Goal: Task Accomplishment & Management: Manage account settings

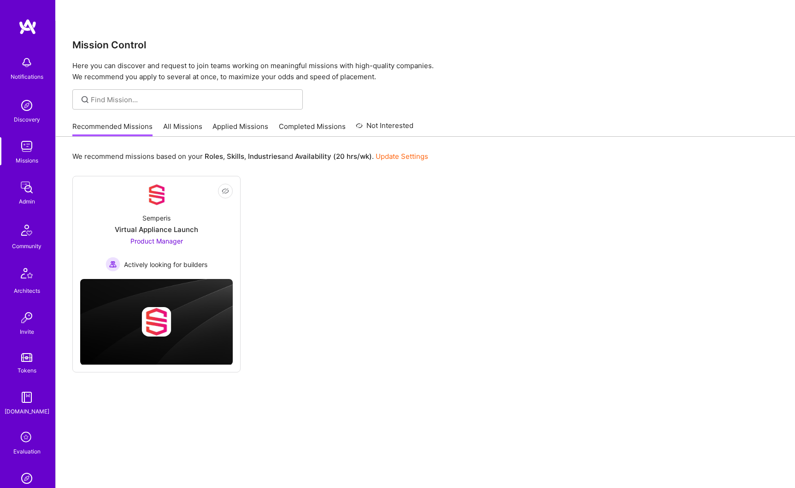
click at [24, 190] on img at bounding box center [27, 187] width 18 height 18
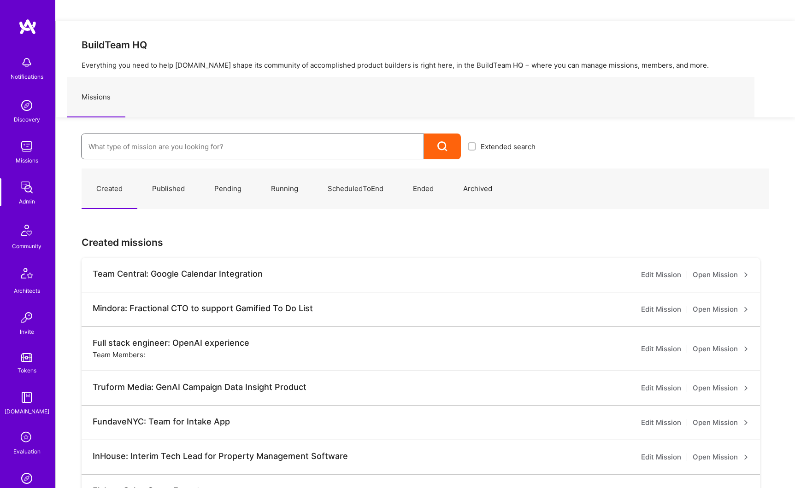
click at [146, 135] on input at bounding box center [252, 146] width 328 height 23
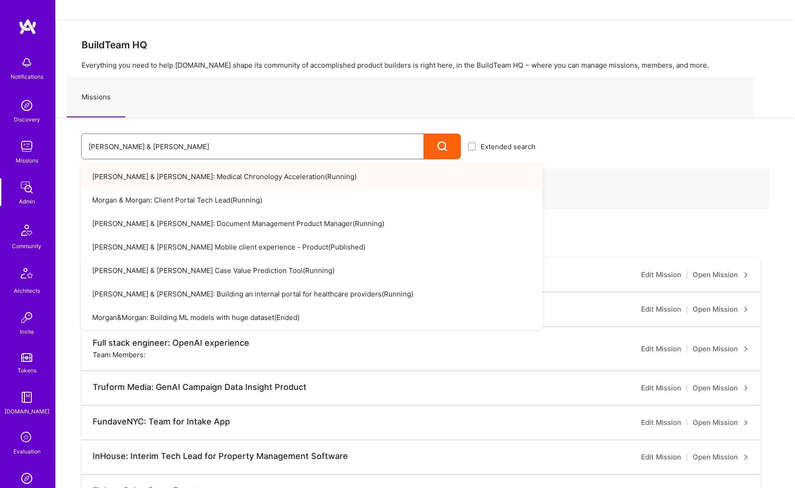
type input "morgan & Morgan"
click at [470, 144] on input "checkbox" at bounding box center [472, 147] width 6 height 6
checkbox input "true"
click at [436, 134] on div at bounding box center [442, 147] width 37 height 26
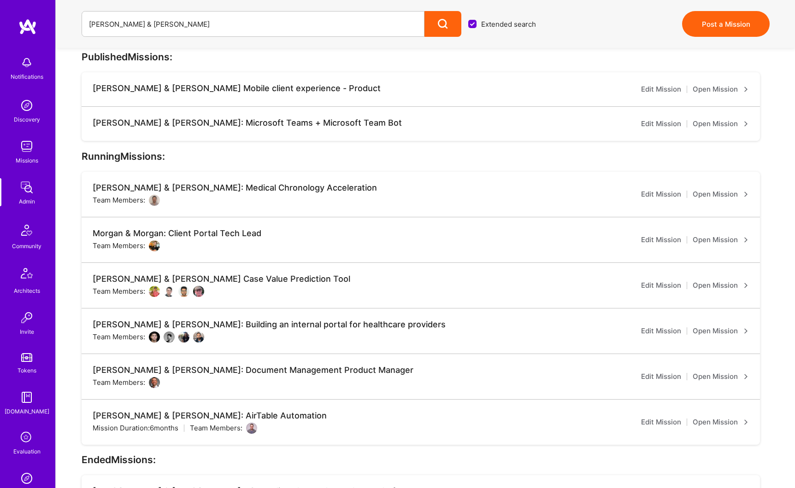
scroll to position [137, 0]
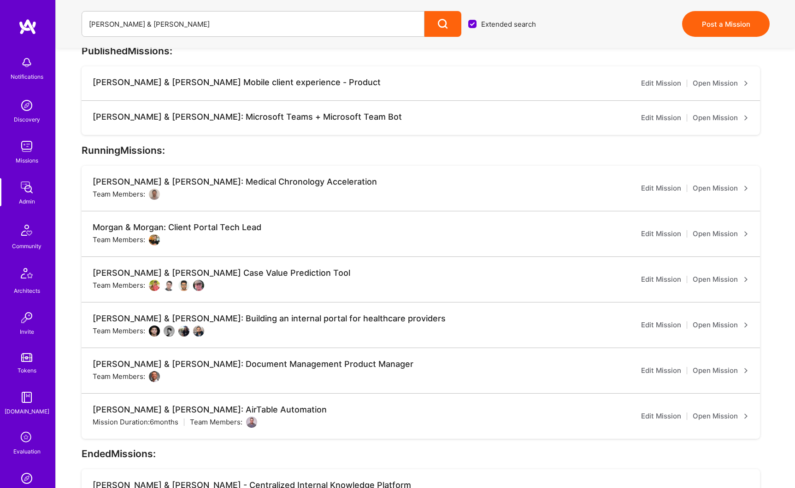
drag, startPoint x: 209, startPoint y: 388, endPoint x: 354, endPoint y: 381, distance: 145.7
click at [209, 405] on div "Morgan & Morgan: AirTable Automation" at bounding box center [210, 410] width 234 height 10
click at [724, 411] on link "Open Mission" at bounding box center [720, 416] width 56 height 11
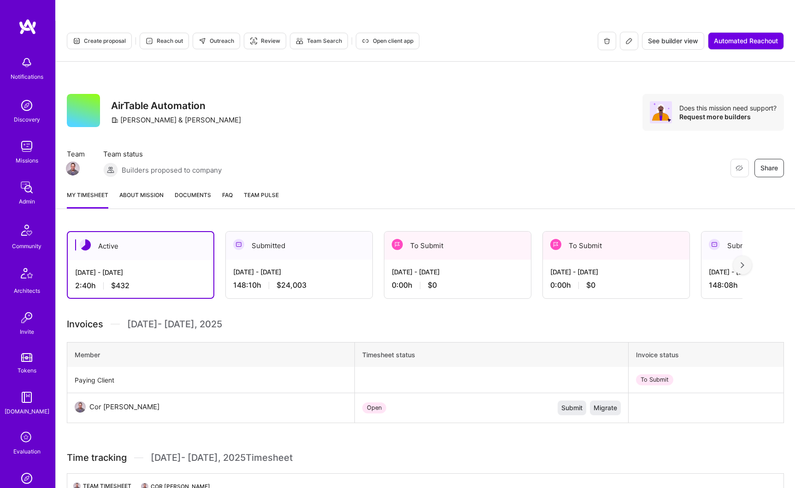
click at [749, 256] on div at bounding box center [742, 265] width 18 height 18
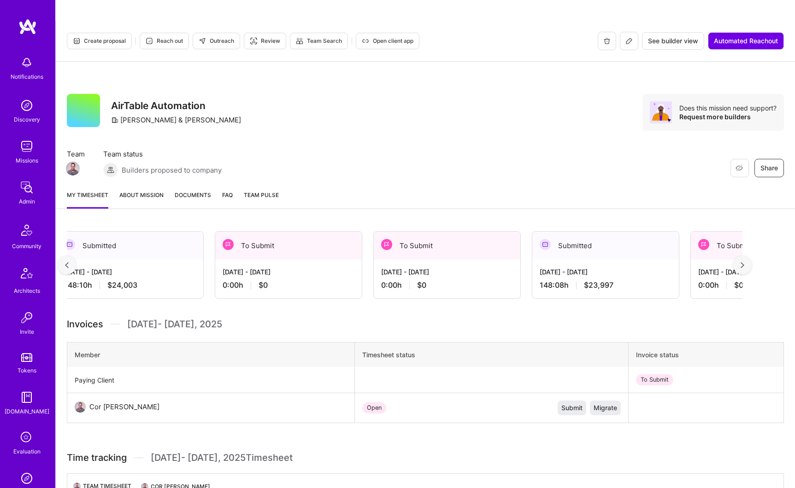
scroll to position [0, 170]
click at [627, 281] on div "148:08 h $23,997" at bounding box center [605, 286] width 132 height 10
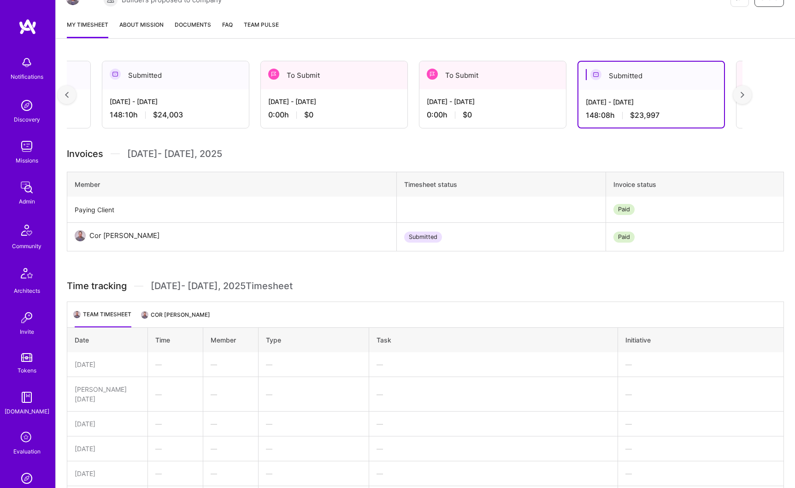
scroll to position [0, 104]
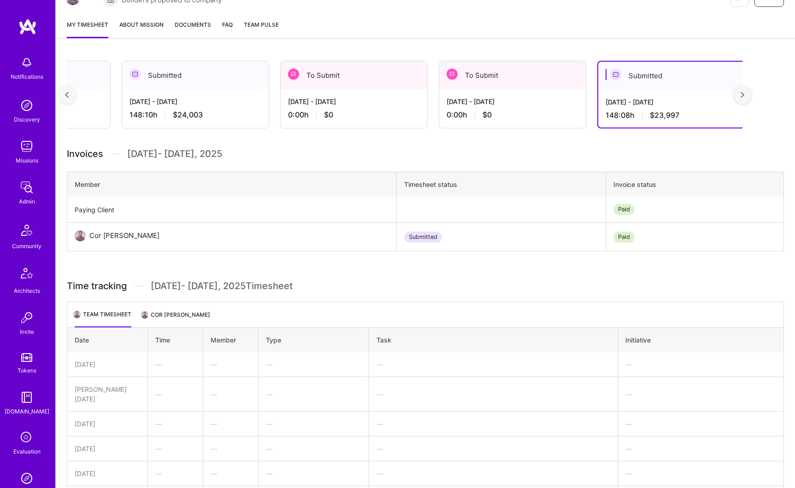
click at [185, 97] on div "[DATE] - [DATE]" at bounding box center [195, 102] width 132 height 10
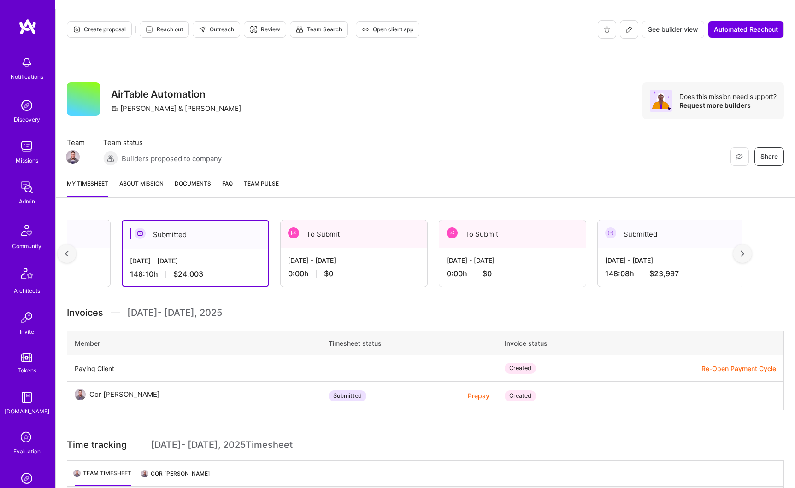
scroll to position [53, 0]
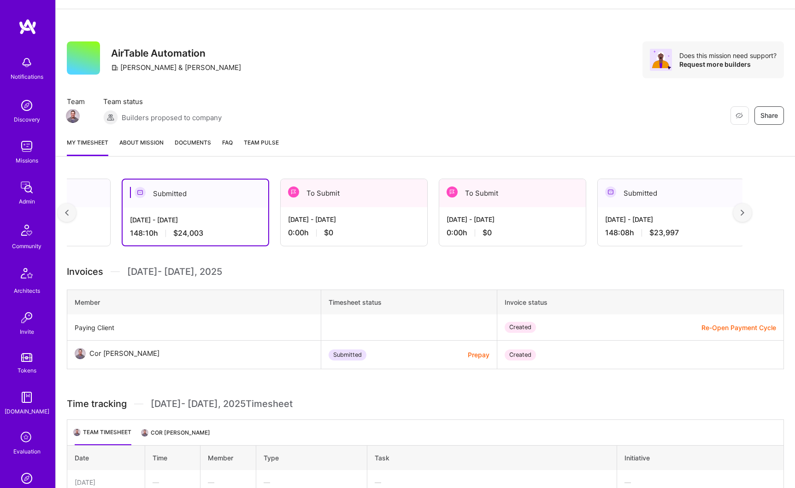
click at [150, 138] on link "About Mission" at bounding box center [141, 147] width 44 height 18
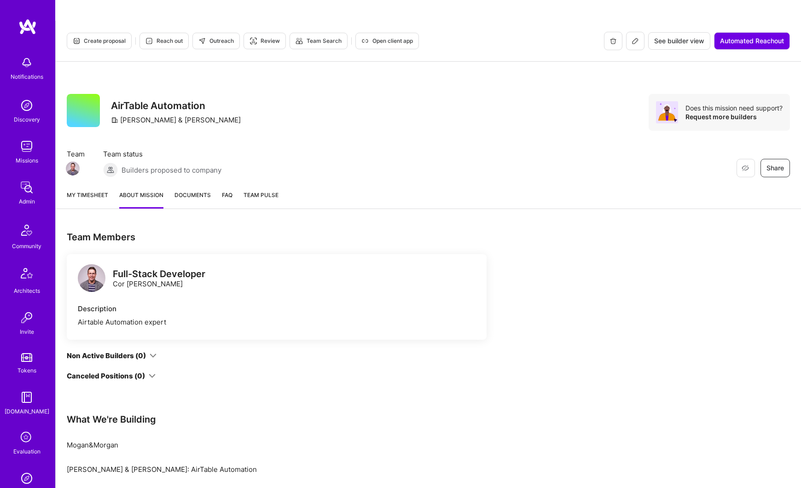
click at [636, 37] on icon at bounding box center [635, 40] width 7 height 7
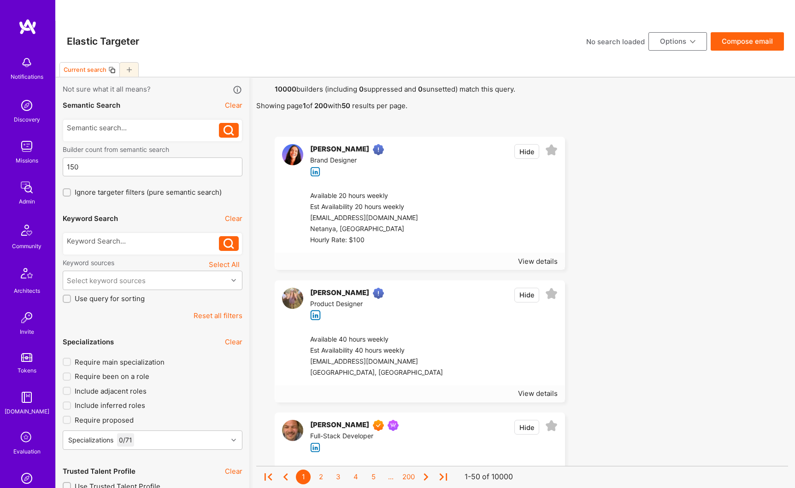
click at [19, 183] on img at bounding box center [27, 187] width 18 height 18
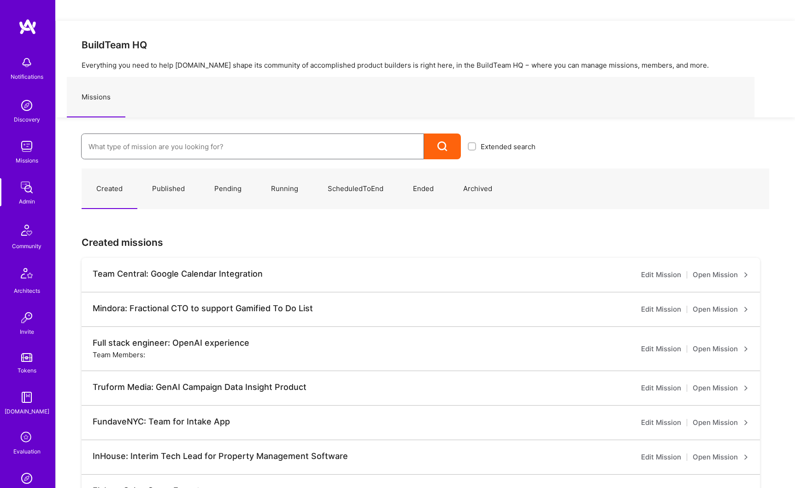
click at [143, 135] on input at bounding box center [252, 146] width 328 height 23
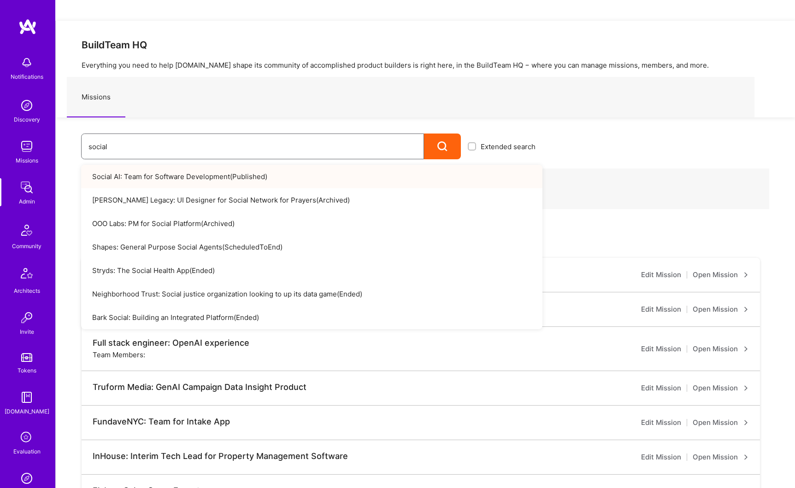
click at [106, 135] on input "social" at bounding box center [252, 146] width 328 height 23
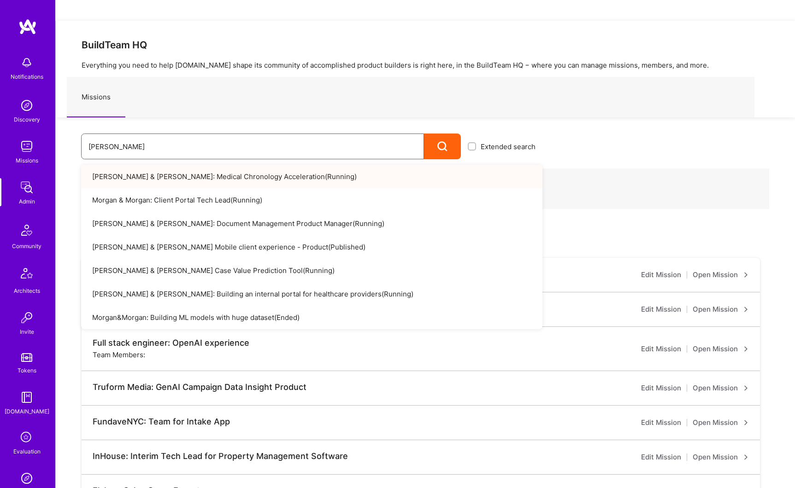
type input "morgan"
click at [137, 165] on link "Morgan & Morgan: Medical Chronology Acceleration ( Running )" at bounding box center [311, 176] width 461 height 23
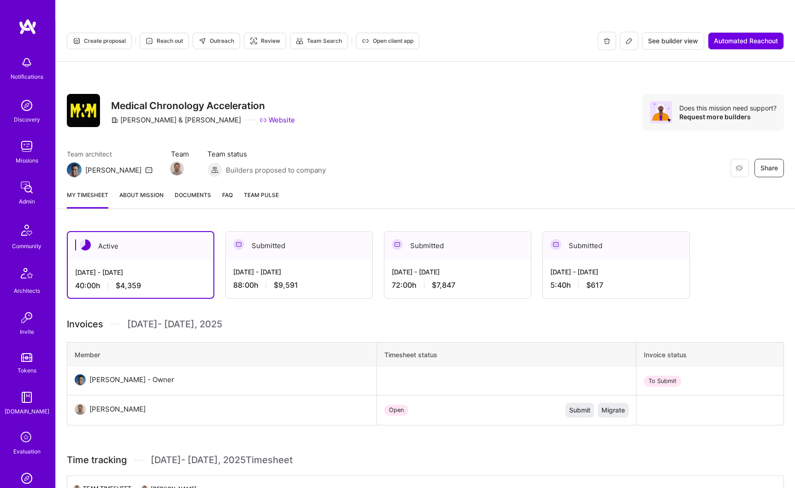
click at [153, 190] on link "About Mission" at bounding box center [141, 199] width 44 height 18
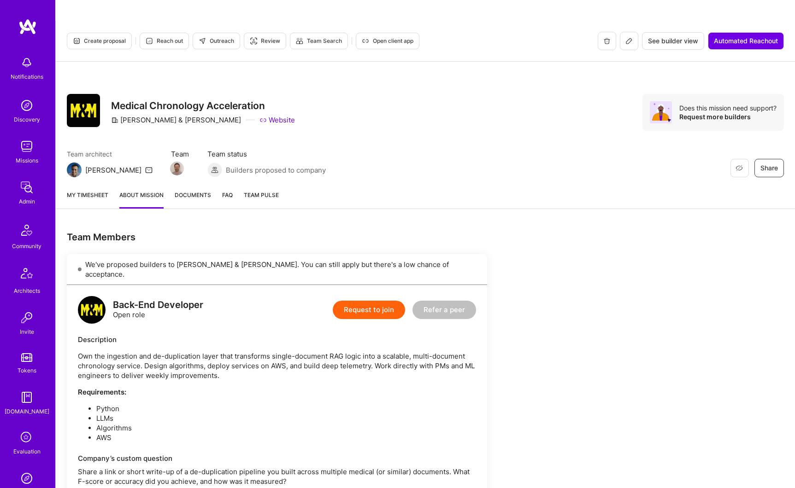
click at [632, 32] on button at bounding box center [629, 41] width 18 height 18
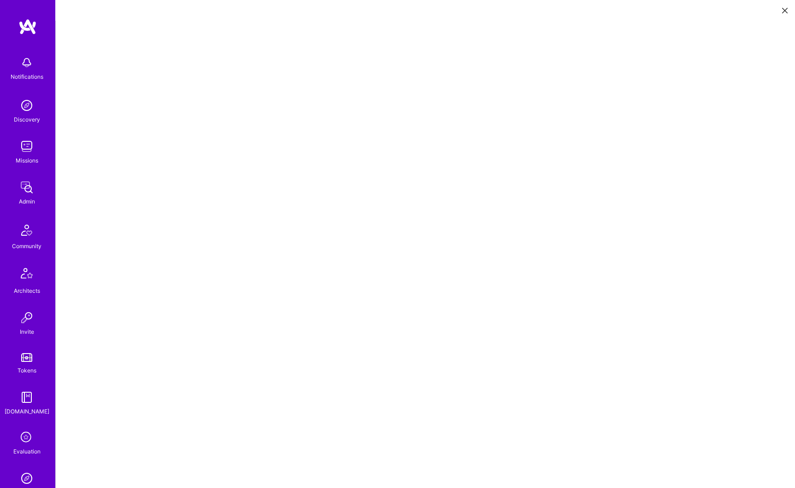
click at [783, 12] on icon at bounding box center [785, 11] width 6 height 6
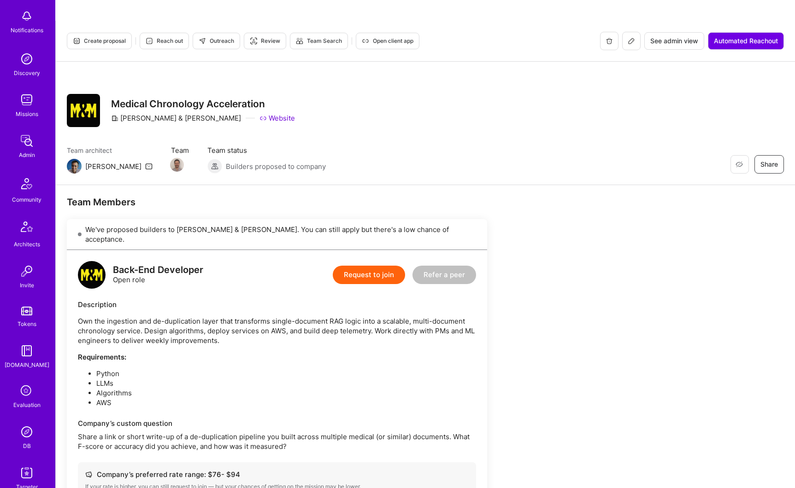
scroll to position [91, 0]
click at [25, 395] on img at bounding box center [27, 387] width 18 height 18
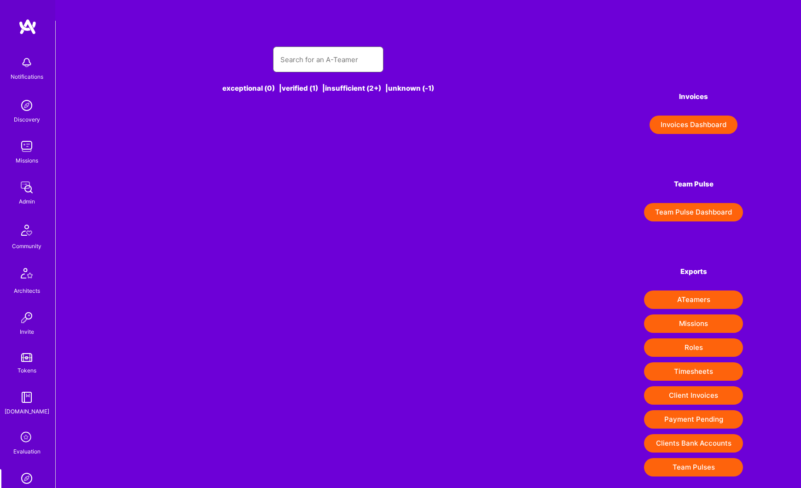
click at [312, 48] on input "text" at bounding box center [329, 59] width 96 height 23
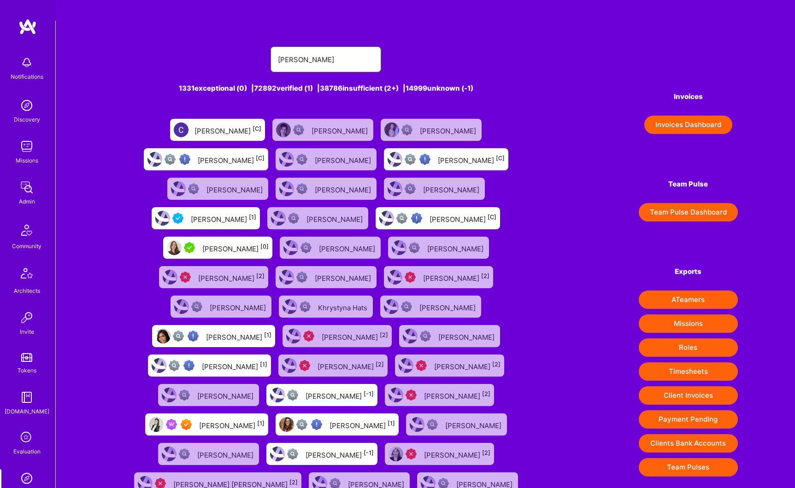
type input "Christina"
click at [264, 419] on div "Christina Nizar [1]" at bounding box center [231, 425] width 65 height 12
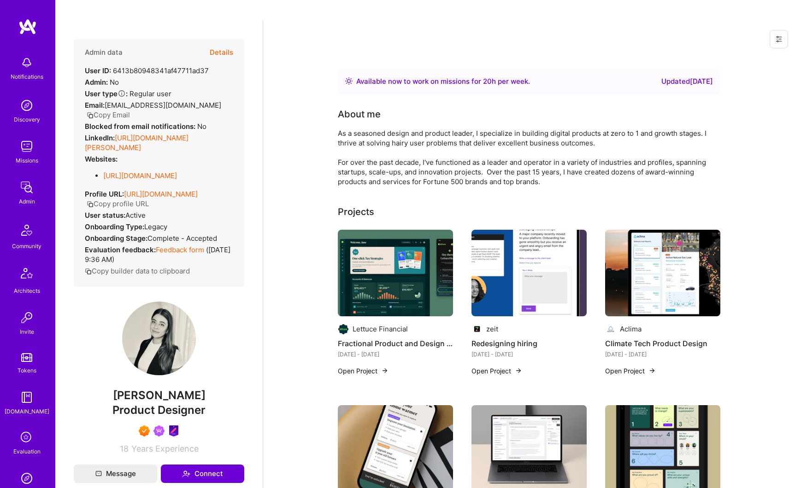
scroll to position [77, 0]
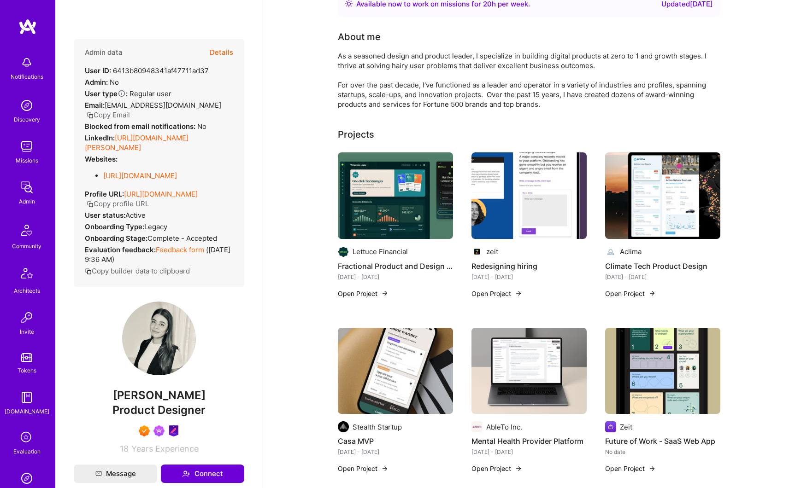
click at [152, 171] on link "https://hemispherescollective.webflow.io/" at bounding box center [140, 175] width 74 height 9
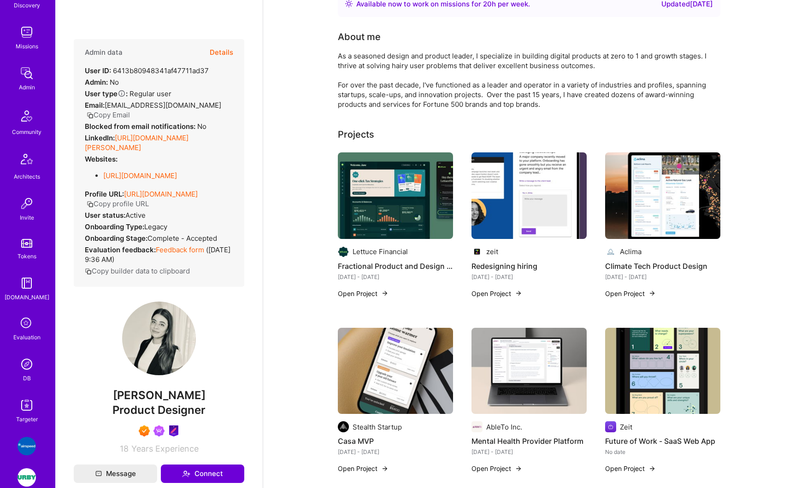
click at [29, 368] on img at bounding box center [27, 364] width 18 height 18
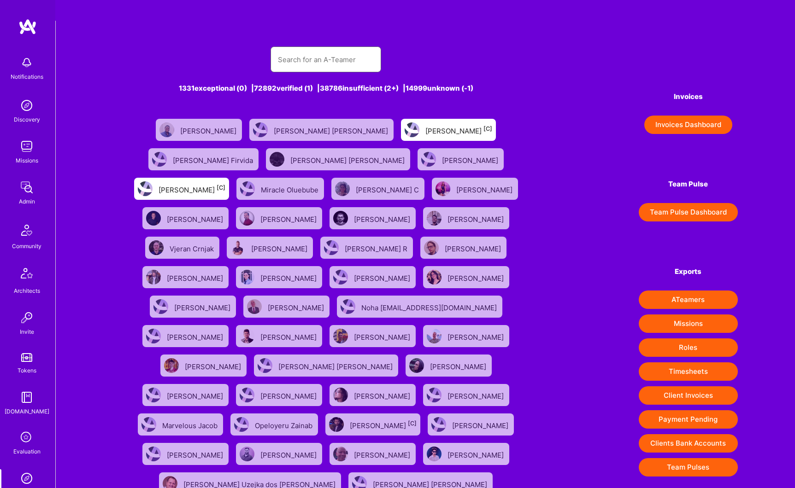
click at [337, 48] on input "text" at bounding box center [326, 59] width 96 height 23
paste input "Tom Parandyk"
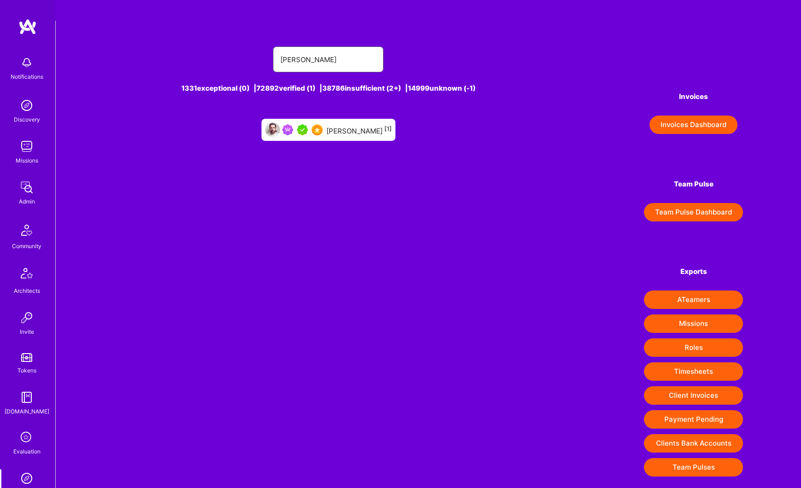
type input "Tom Parandyk"
click at [343, 124] on div "Tom Parandyk [1]" at bounding box center [359, 130] width 65 height 12
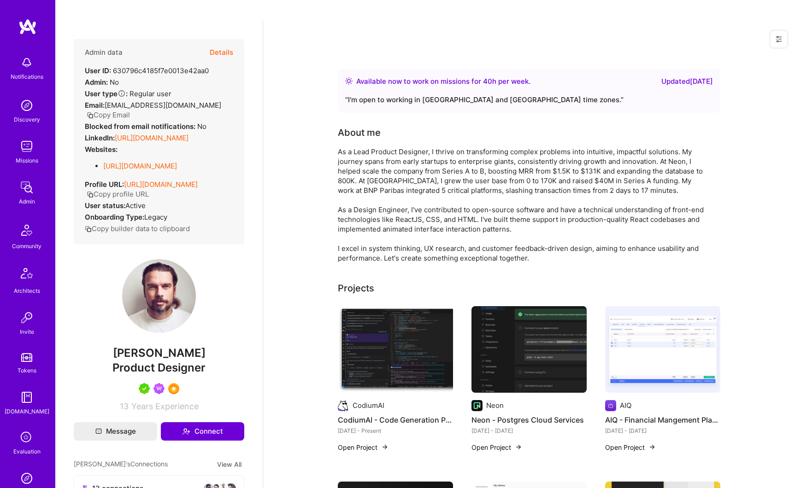
click at [162, 162] on link "https://portfolio2023-showcase.vercel.app/" at bounding box center [140, 166] width 74 height 9
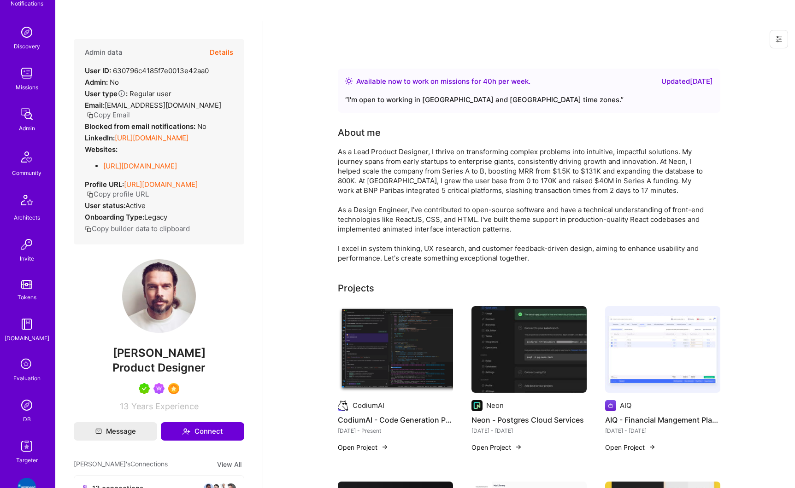
scroll to position [114, 0]
click at [21, 369] on img at bounding box center [27, 365] width 18 height 18
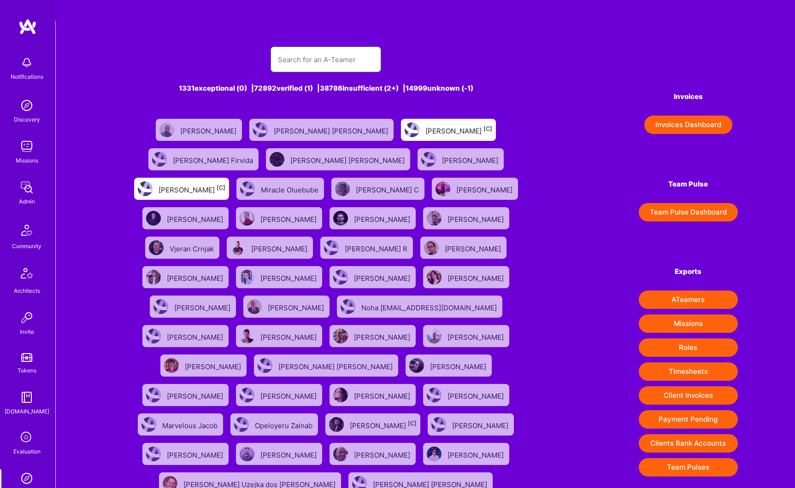
click at [322, 48] on input "text" at bounding box center [326, 59] width 96 height 23
paste input "Farhad Soheili"
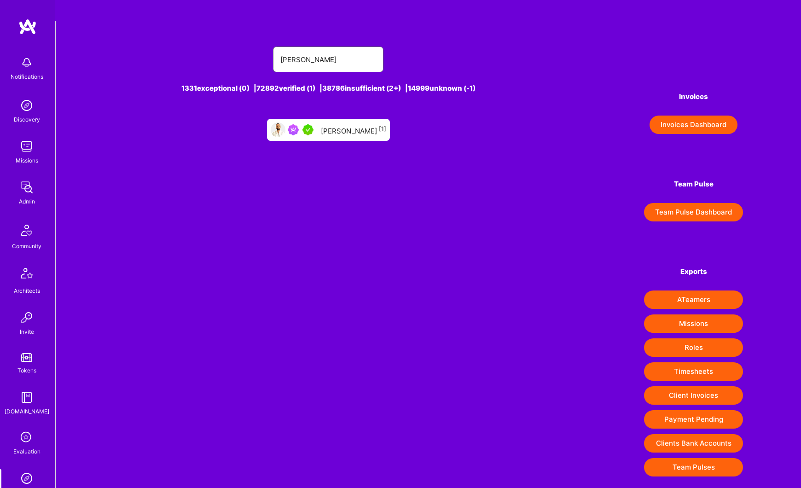
type input "Farhad Soheili"
click at [345, 124] on div "Farhad Soheili [1]" at bounding box center [353, 130] width 65 height 12
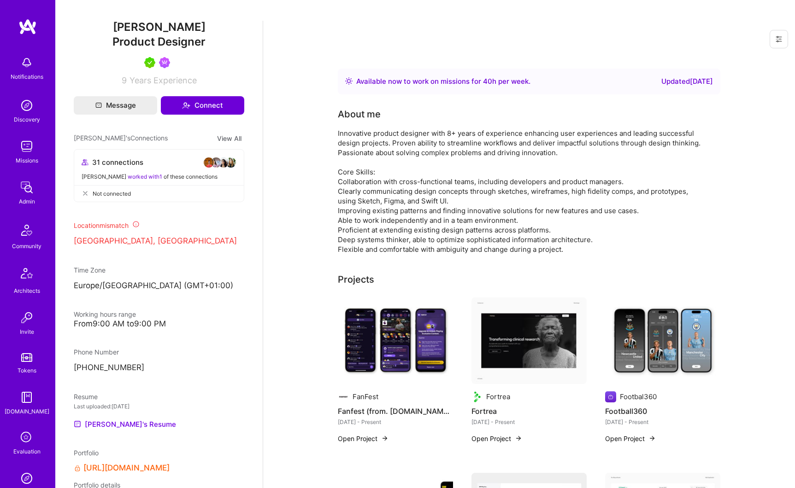
scroll to position [501, 0]
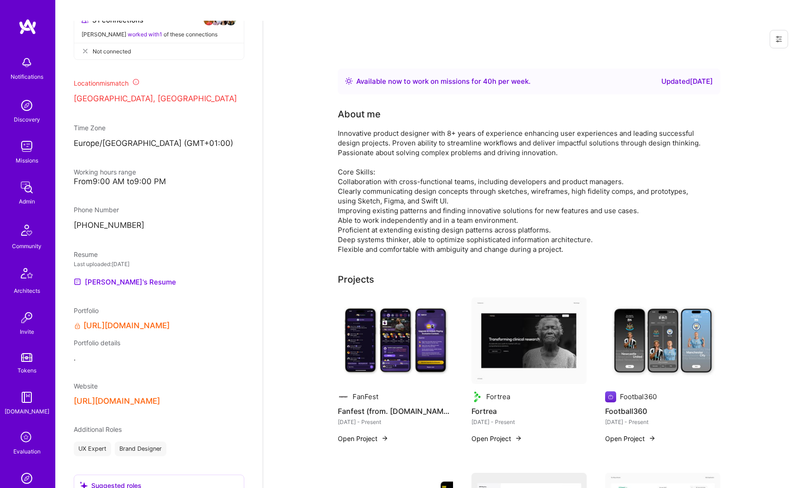
click at [123, 331] on link "https://farhadsoheili.com/" at bounding box center [126, 326] width 86 height 10
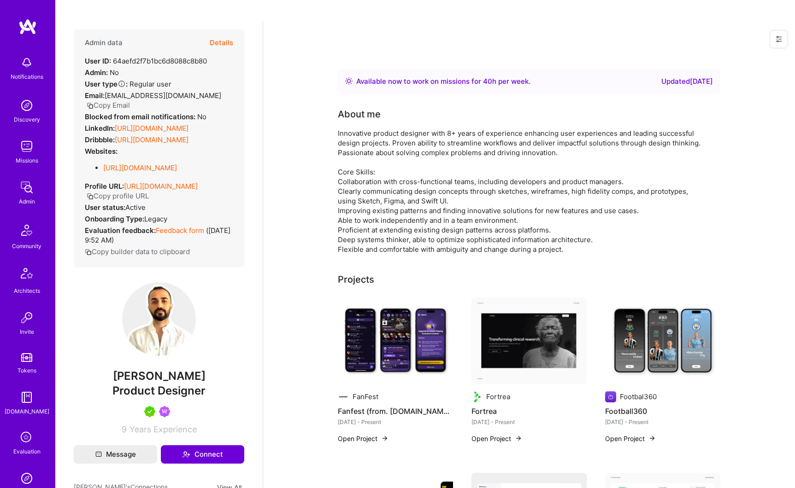
scroll to position [0, 0]
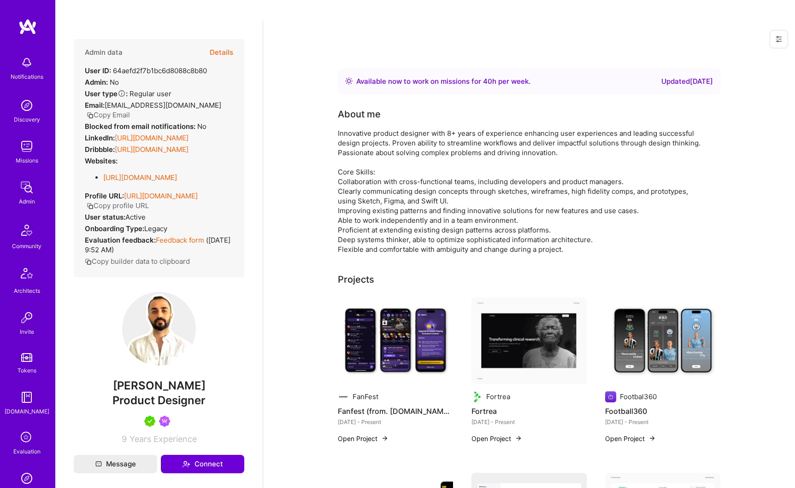
click at [218, 39] on button "Details" at bounding box center [221, 52] width 23 height 27
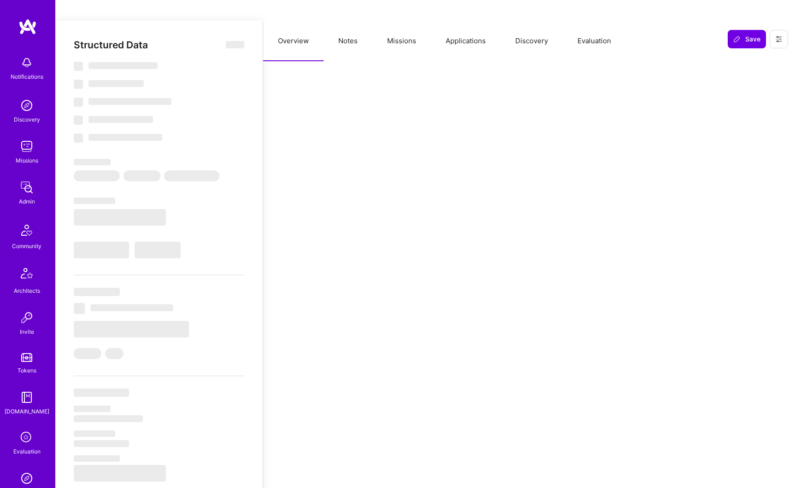
select select "Right Now"
select select "5"
select select "7"
select select "6"
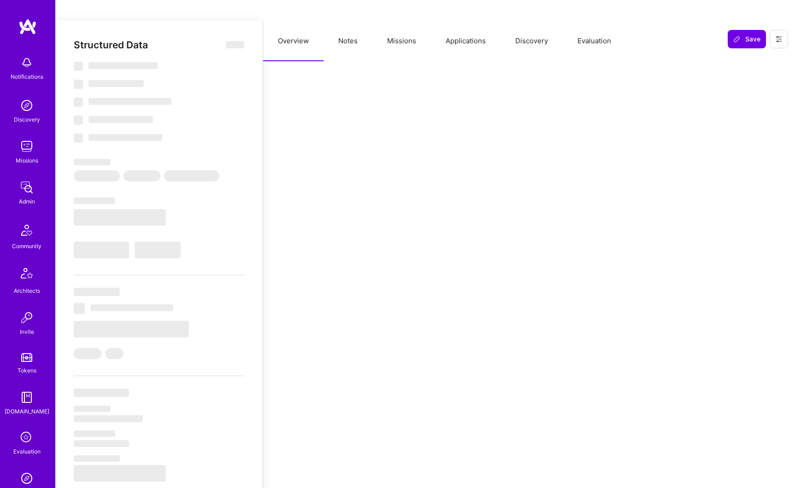
select select "HU"
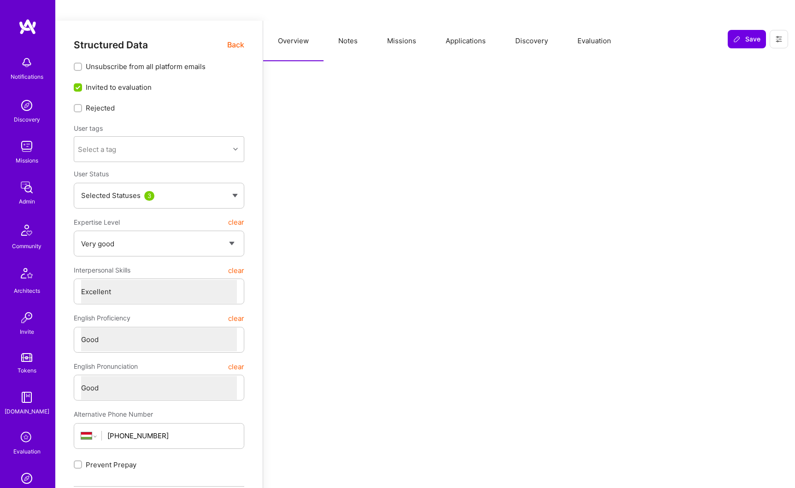
click at [348, 21] on button "Notes" at bounding box center [347, 41] width 49 height 41
type textarea "x"
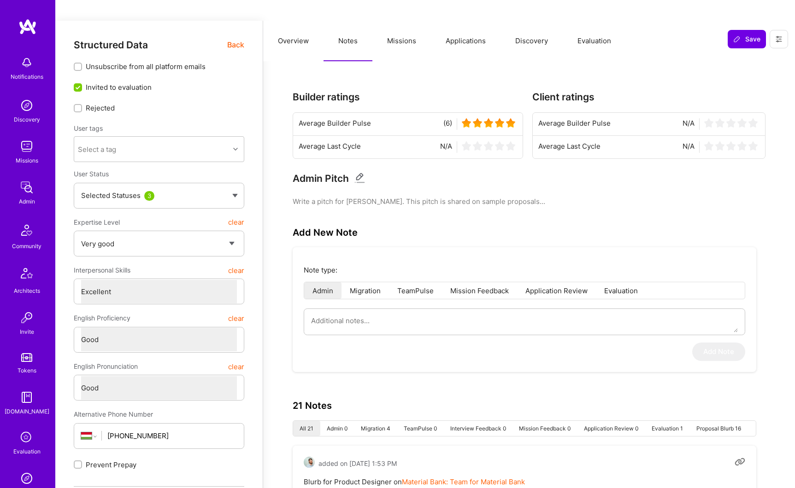
click at [458, 22] on button "Applications" at bounding box center [466, 41] width 70 height 41
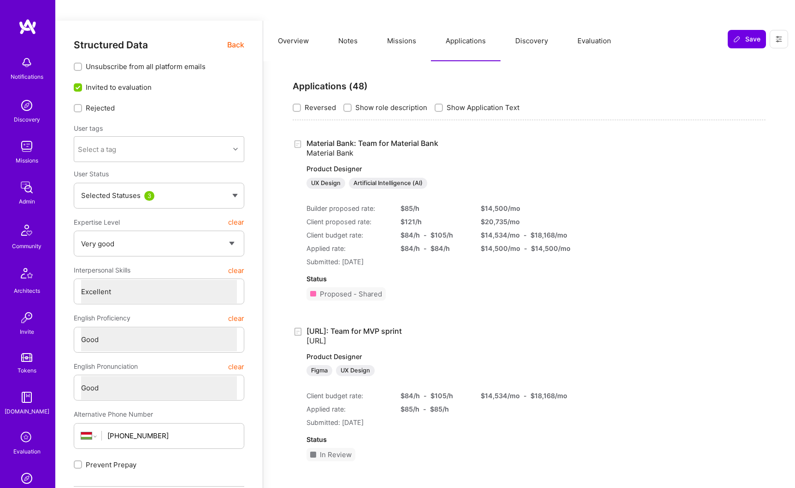
click at [402, 25] on button "Missions" at bounding box center [401, 41] width 58 height 41
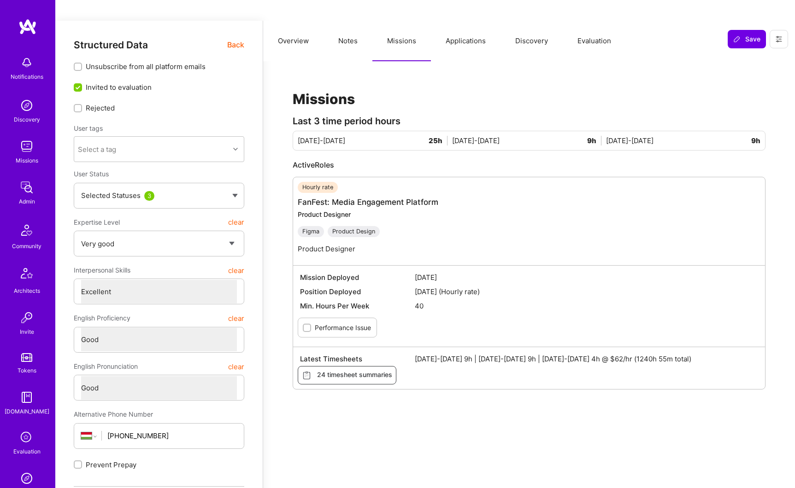
click at [457, 23] on button "Applications" at bounding box center [466, 41] width 70 height 41
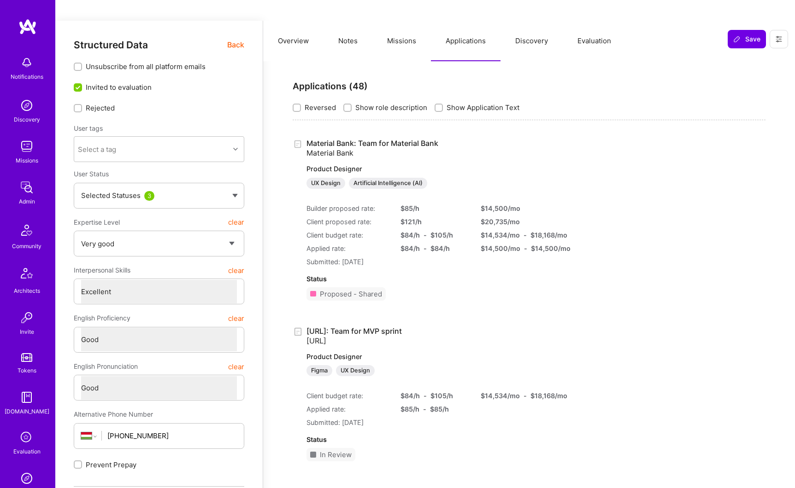
click at [360, 139] on link "Material Bank: Team for Material Bank Material Bank Product Designer UX Design …" at bounding box center [427, 164] width 243 height 50
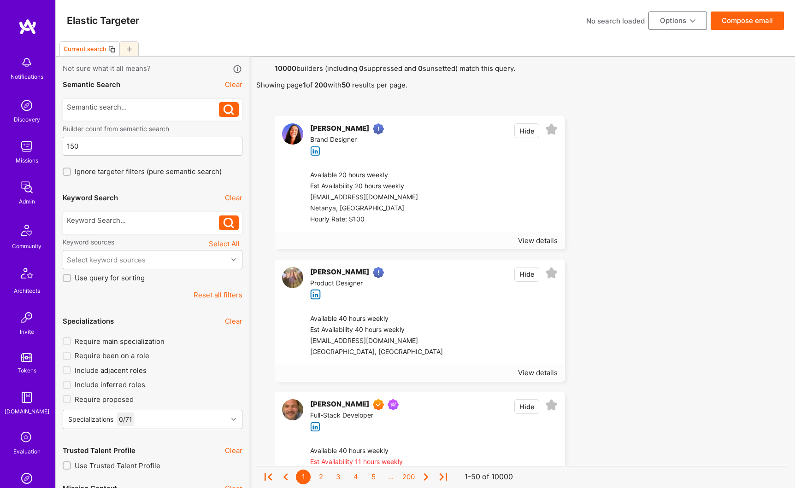
click at [28, 184] on img at bounding box center [27, 187] width 18 height 18
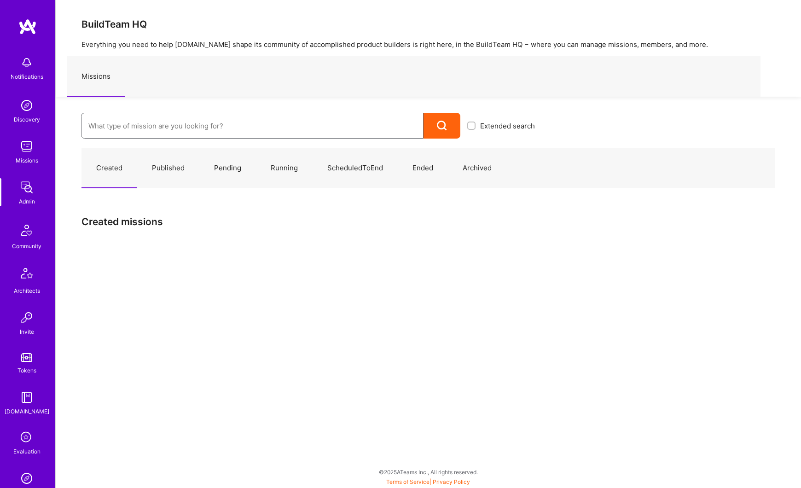
click at [123, 126] on input at bounding box center [252, 125] width 328 height 23
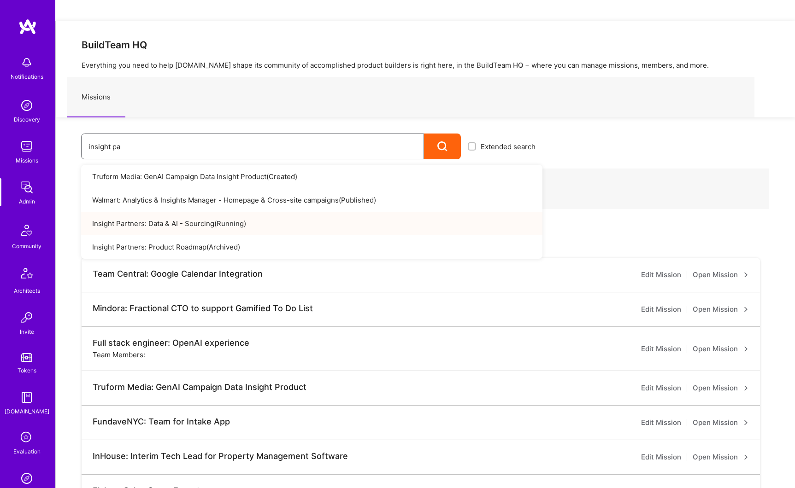
type input "insight pa"
click at [228, 212] on link "Insight Partners: Data & AI - Sourcing ( Running )" at bounding box center [311, 223] width 461 height 23
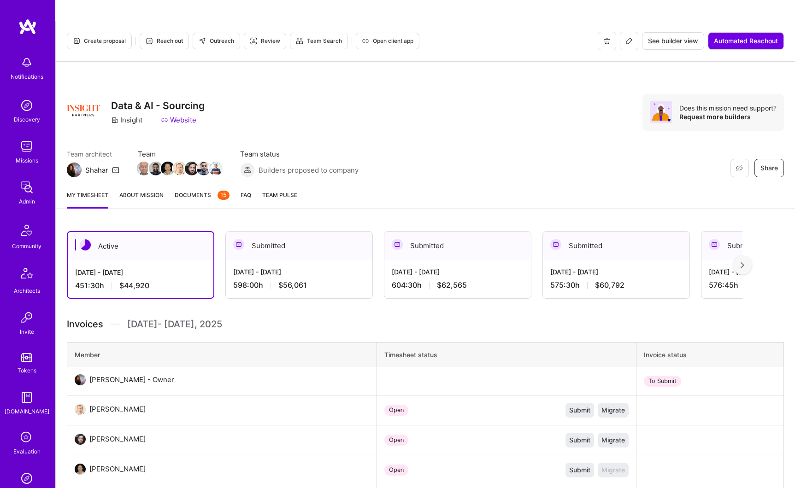
click at [152, 190] on link "About Mission" at bounding box center [141, 199] width 44 height 18
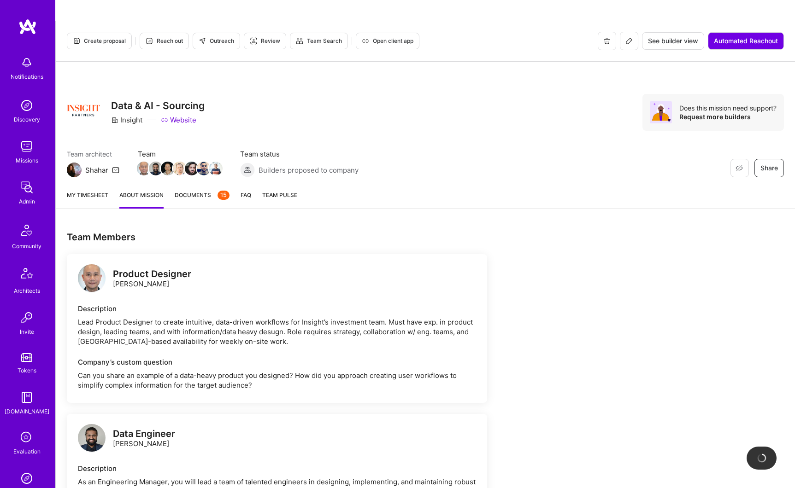
scroll to position [6, 0]
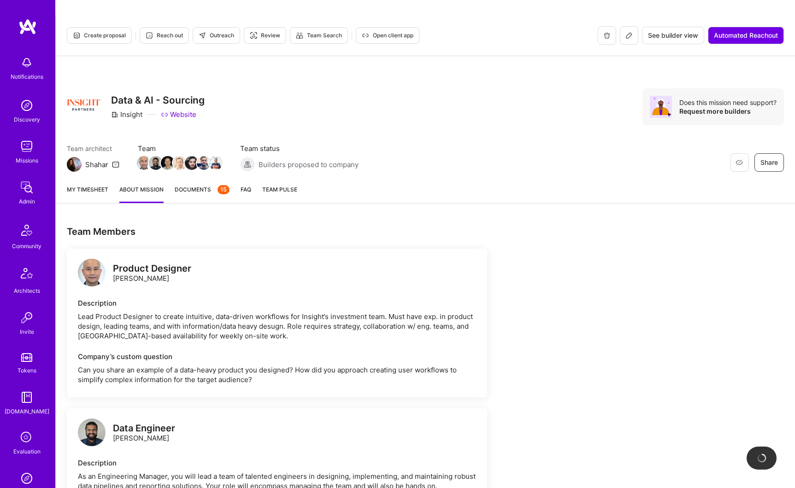
click at [158, 264] on div "Product Designer [PERSON_NAME]" at bounding box center [152, 273] width 78 height 19
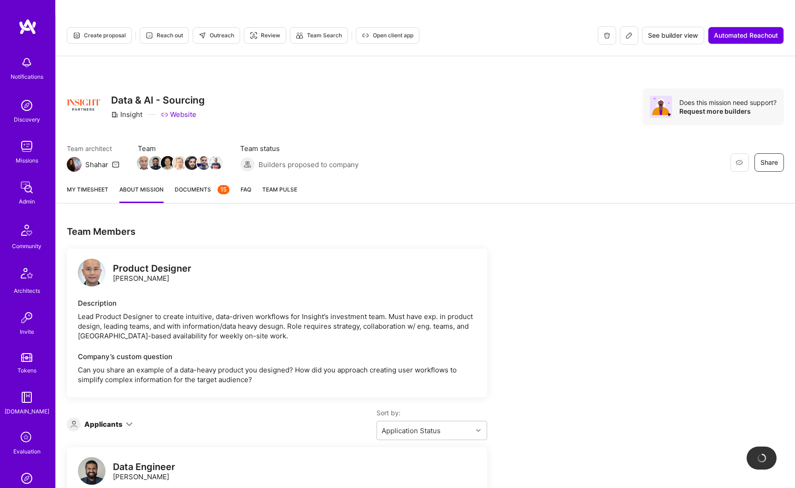
click at [626, 32] on icon at bounding box center [628, 35] width 7 height 7
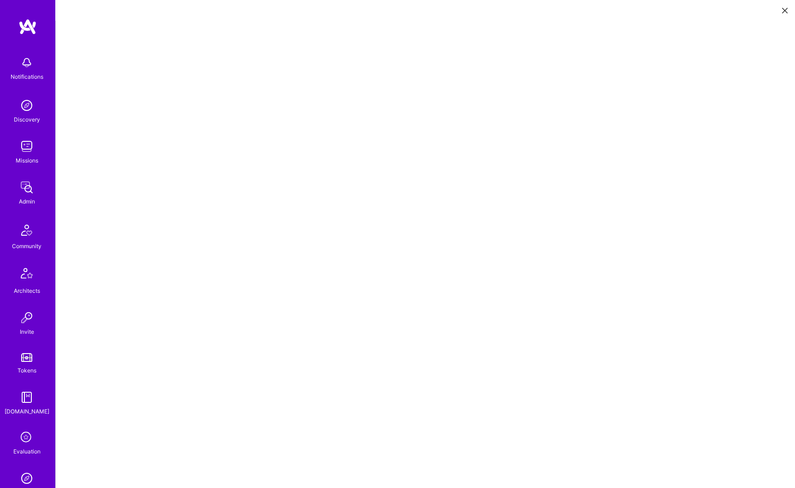
click at [781, 9] on button at bounding box center [784, 9] width 11 height 15
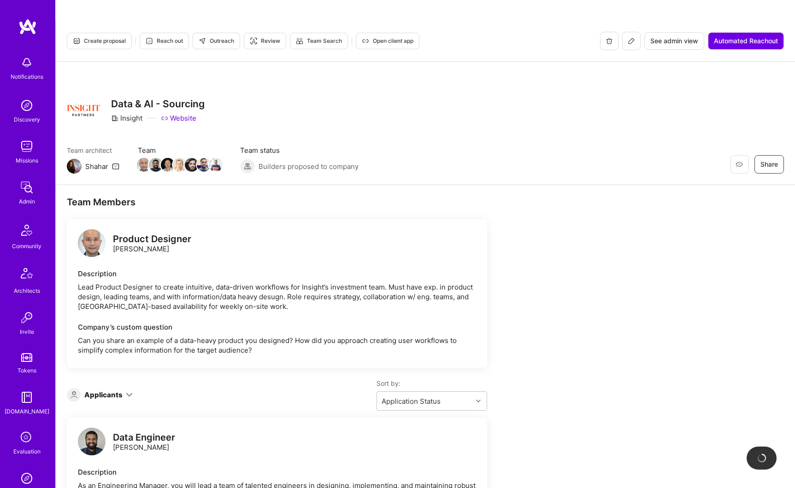
click at [684, 36] on span "See admin view" at bounding box center [674, 40] width 48 height 9
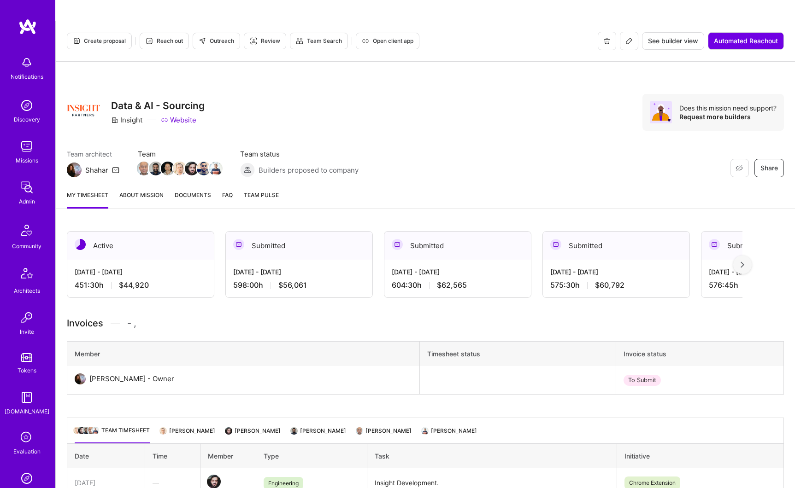
click at [187, 190] on span "Documents" at bounding box center [193, 195] width 36 height 10
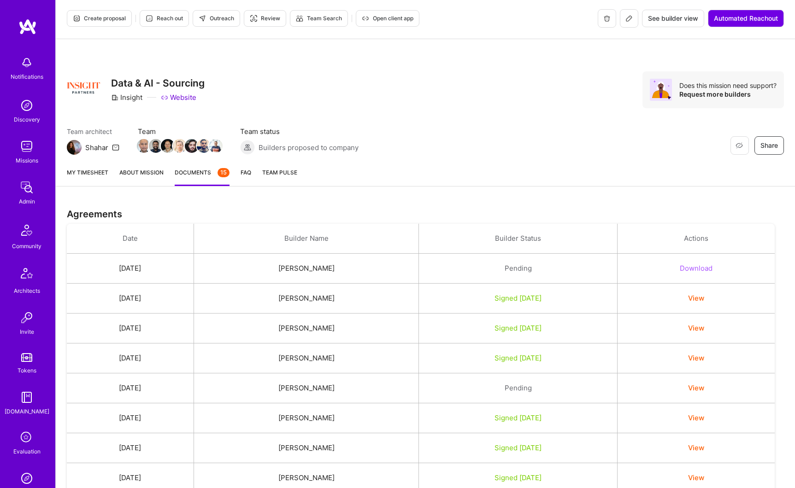
scroll to position [51, 0]
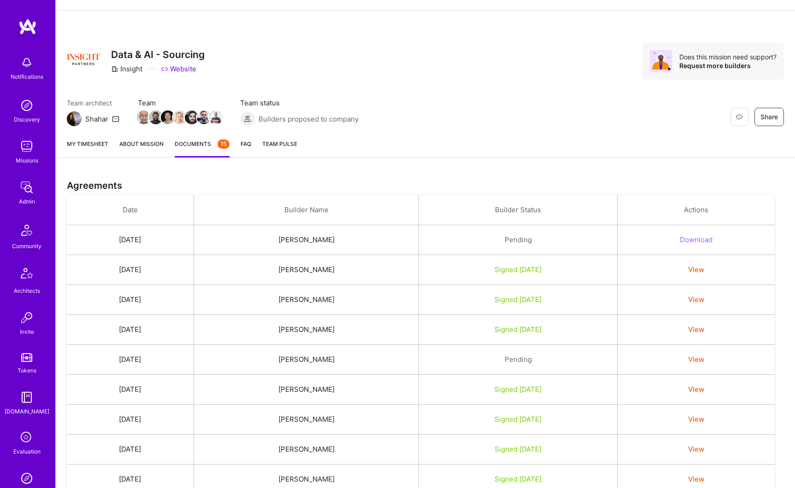
click at [704, 265] on button "View" at bounding box center [696, 270] width 16 height 10
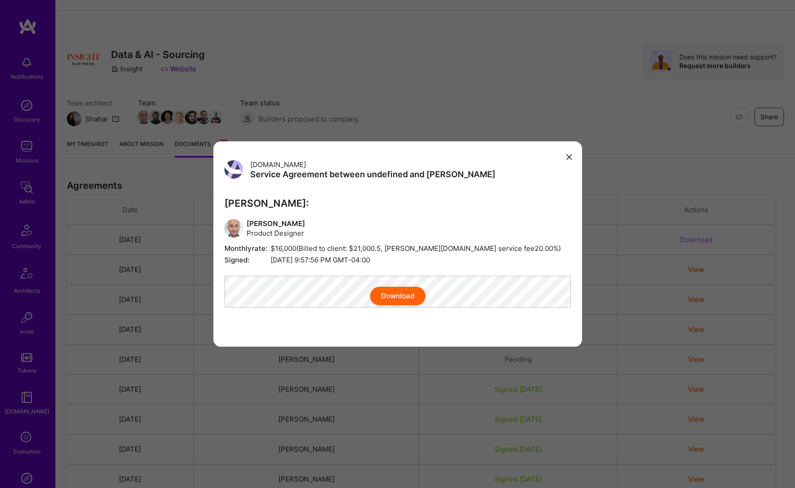
click at [565, 152] on button "modal" at bounding box center [568, 156] width 11 height 15
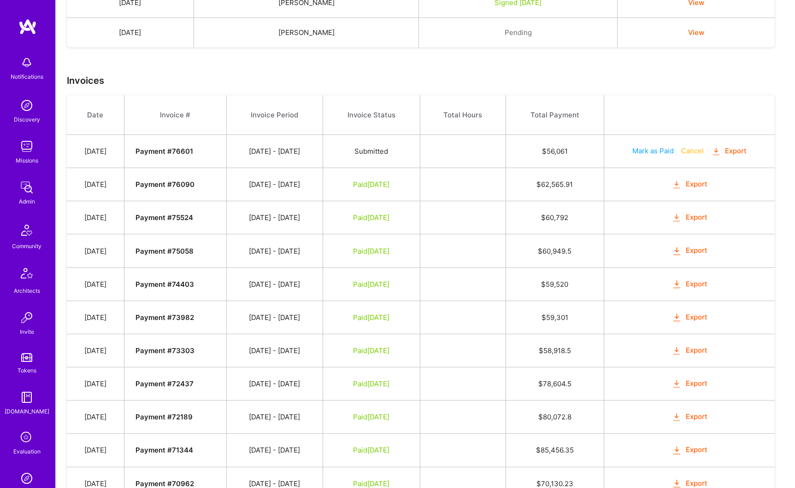
scroll to position [785, 0]
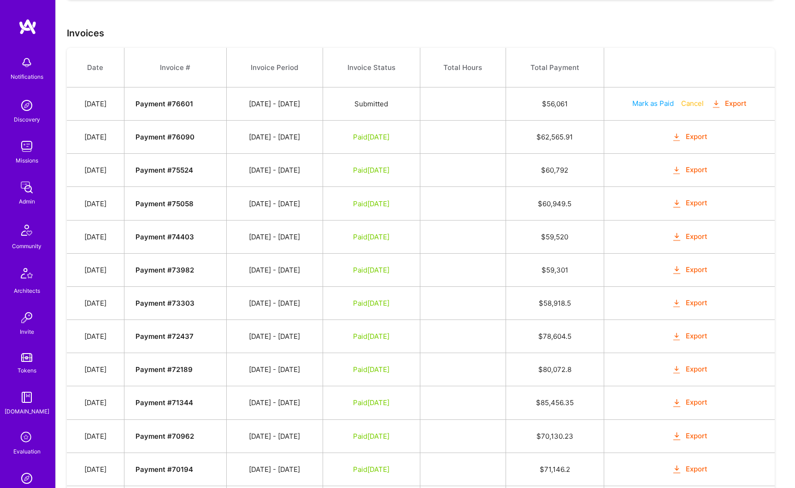
click at [702, 132] on button "Export" at bounding box center [689, 137] width 36 height 11
click at [702, 232] on button "Export" at bounding box center [689, 237] width 36 height 11
click at [695, 132] on button "Export" at bounding box center [689, 137] width 36 height 11
click at [698, 265] on button "Export" at bounding box center [689, 270] width 36 height 11
click at [698, 431] on button "Export" at bounding box center [689, 436] width 36 height 11
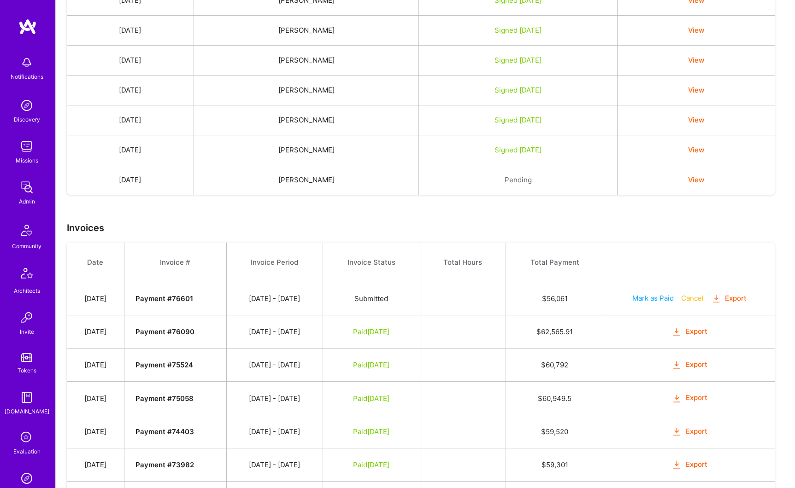
scroll to position [0, 0]
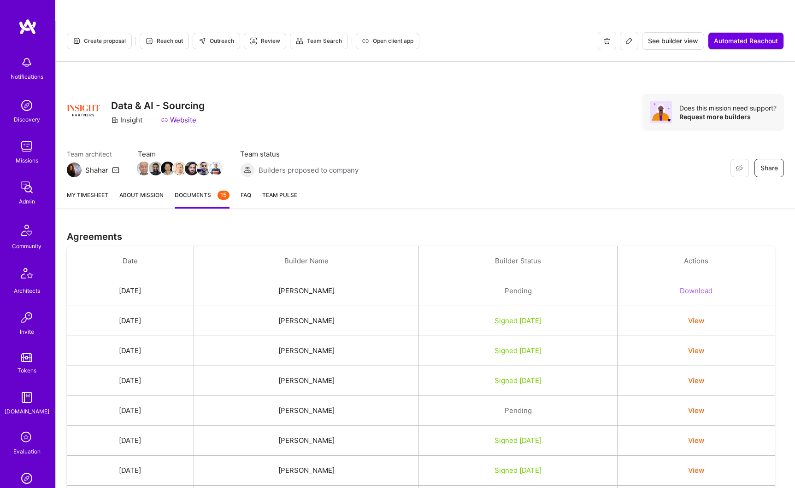
click at [627, 38] on icon at bounding box center [629, 41] width 6 height 6
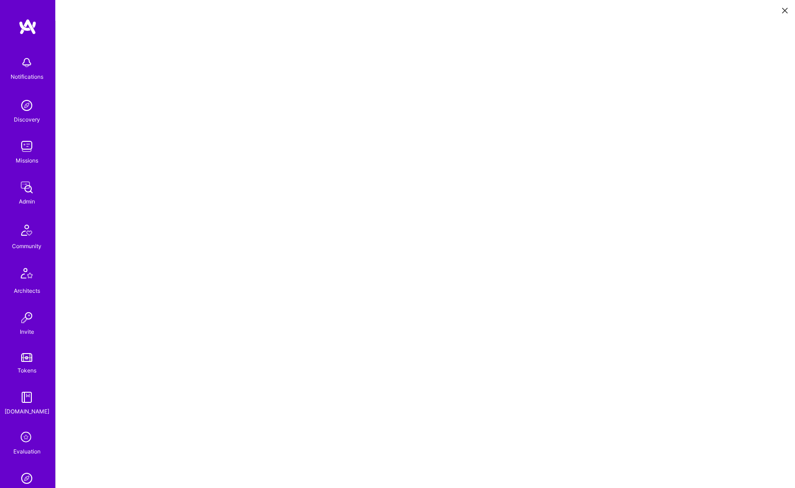
click at [782, 12] on icon at bounding box center [785, 11] width 6 height 6
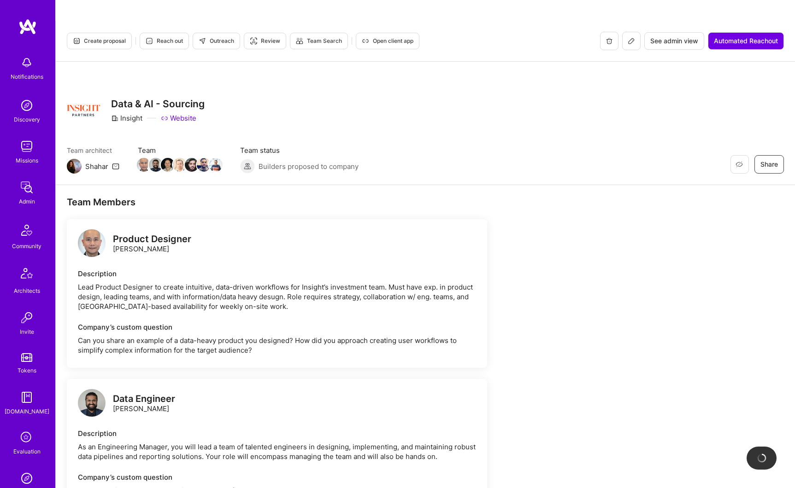
click at [183, 235] on div "Product Designer [PERSON_NAME]" at bounding box center [134, 244] width 113 height 28
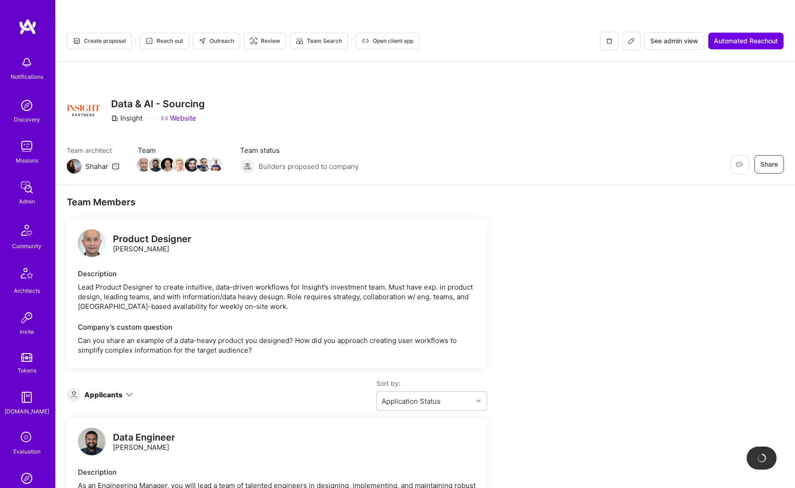
click at [632, 37] on icon at bounding box center [630, 40] width 7 height 7
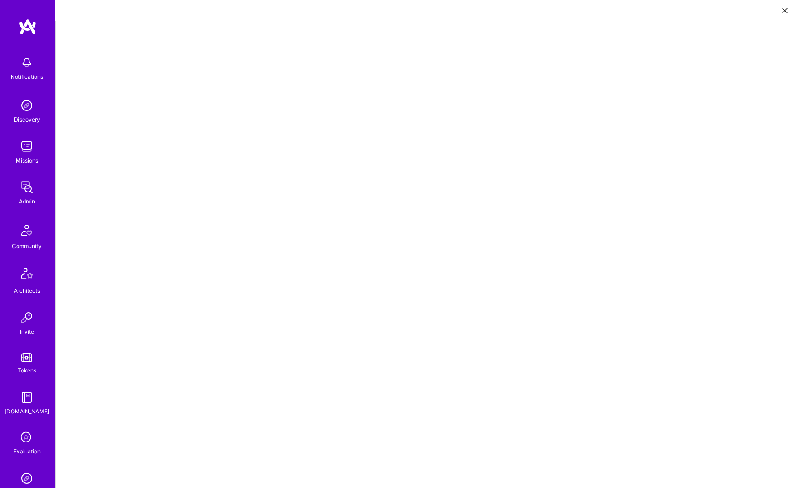
click at [783, 12] on icon at bounding box center [785, 11] width 6 height 6
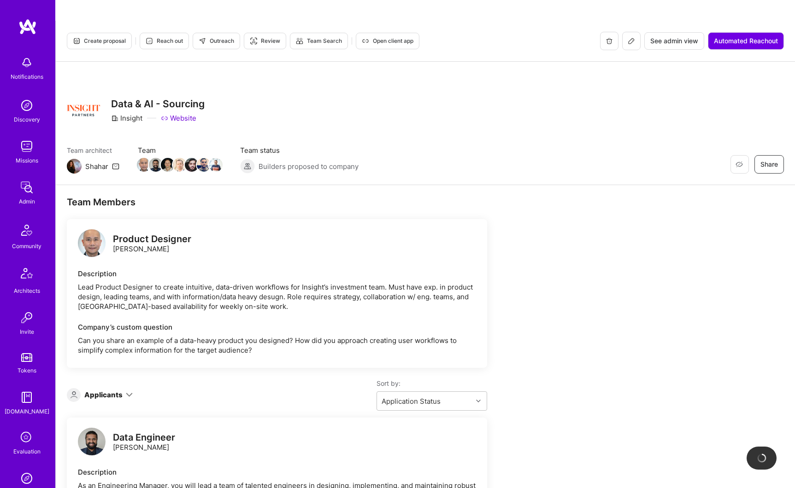
click at [662, 36] on span "See admin view" at bounding box center [674, 40] width 48 height 9
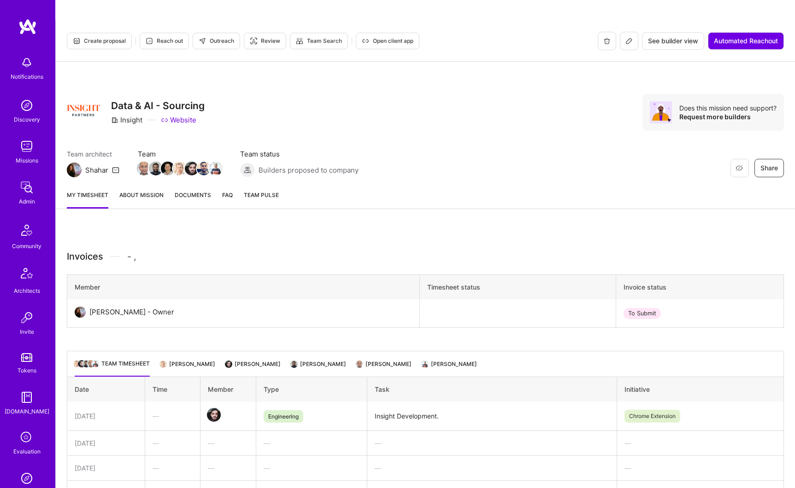
click at [195, 190] on span "Documents" at bounding box center [193, 195] width 36 height 10
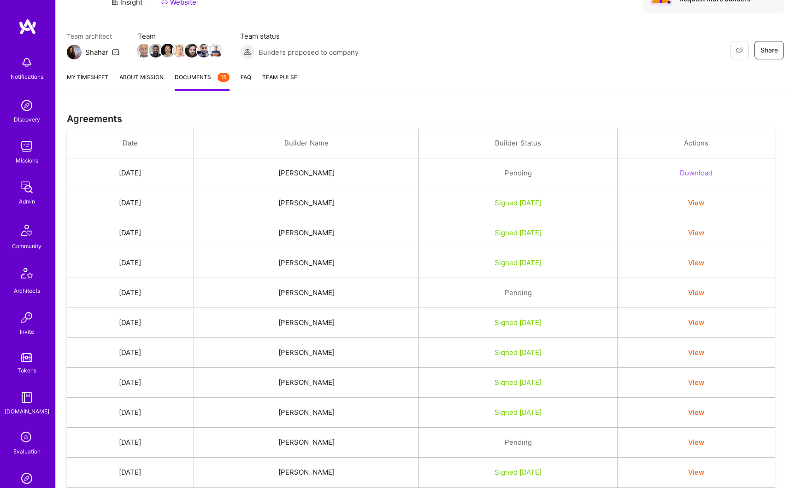
scroll to position [165, 0]
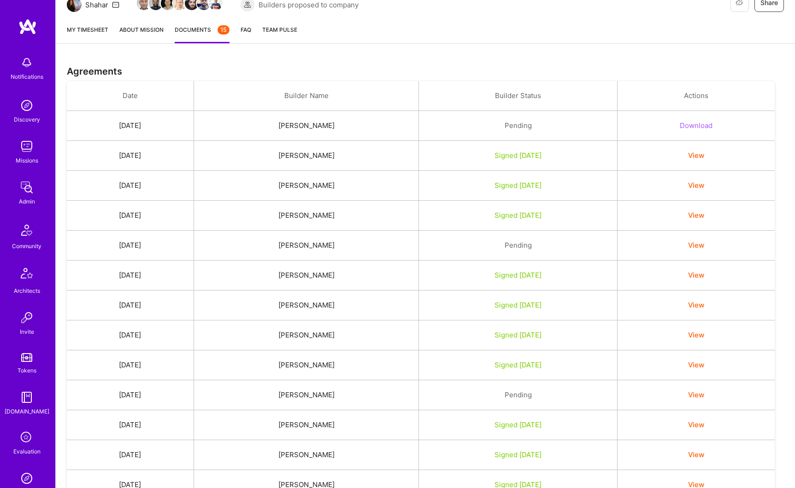
click at [711, 121] on button "Download" at bounding box center [695, 126] width 33 height 10
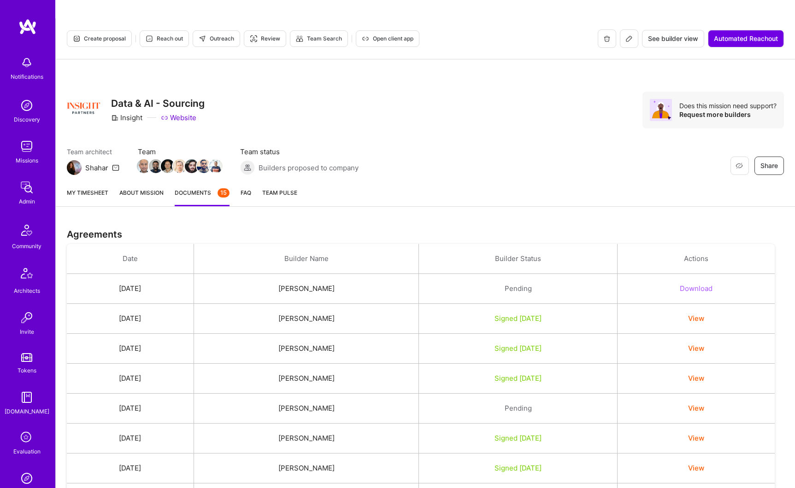
scroll to position [0, 0]
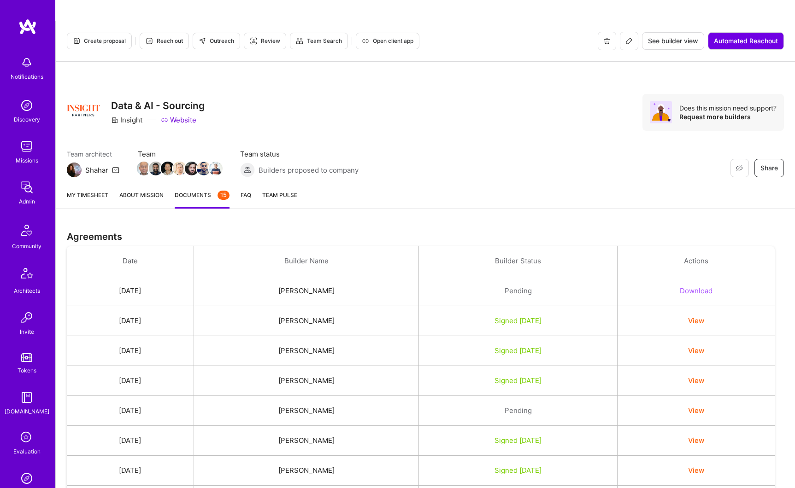
click at [659, 36] on span "See builder view" at bounding box center [673, 40] width 50 height 9
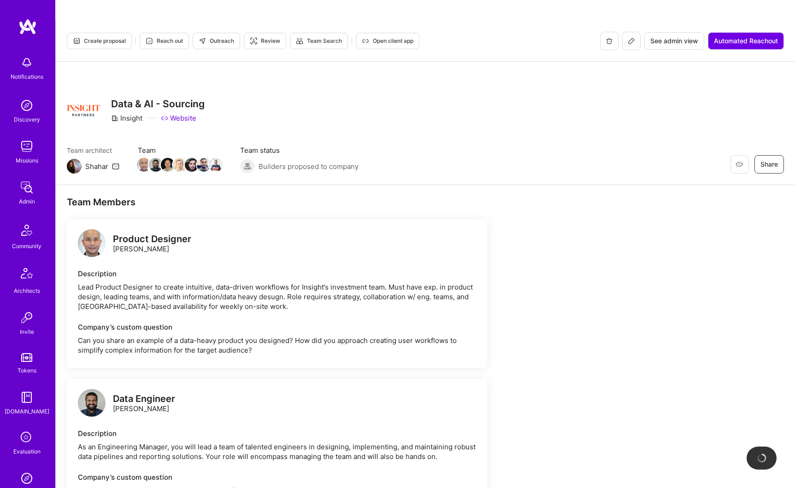
click at [282, 242] on div "Product Designer [PERSON_NAME] Description Lead Product Designer to create intu…" at bounding box center [277, 293] width 420 height 149
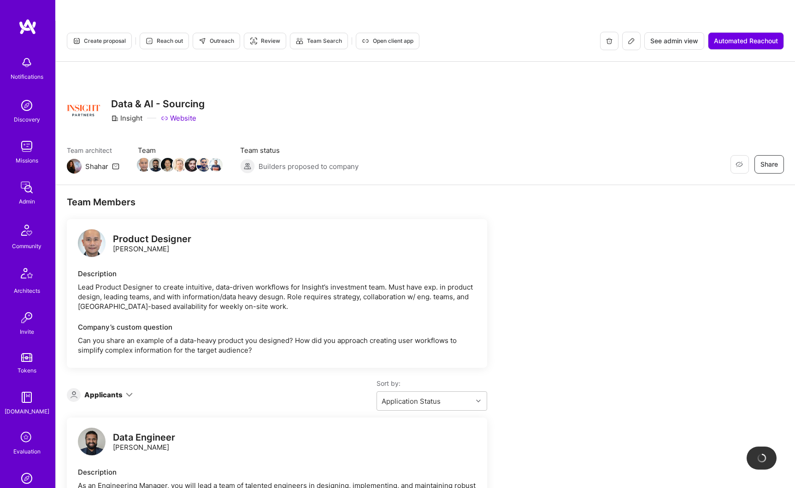
click at [629, 38] on icon at bounding box center [631, 41] width 6 height 6
